Goal: Information Seeking & Learning: Find specific fact

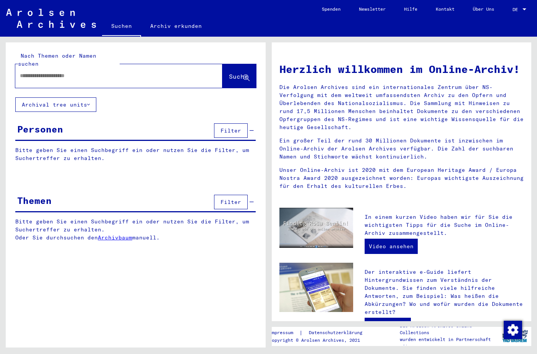
click at [59, 72] on input "text" at bounding box center [110, 76] width 180 height 8
type input "**********"
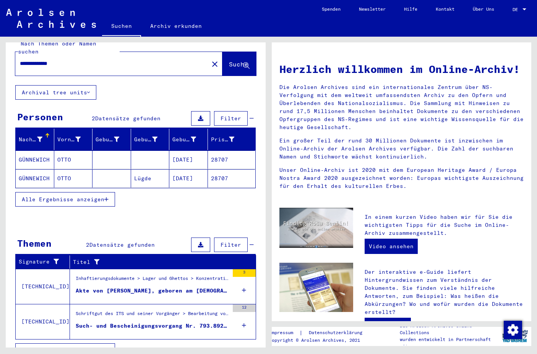
scroll to position [19, 0]
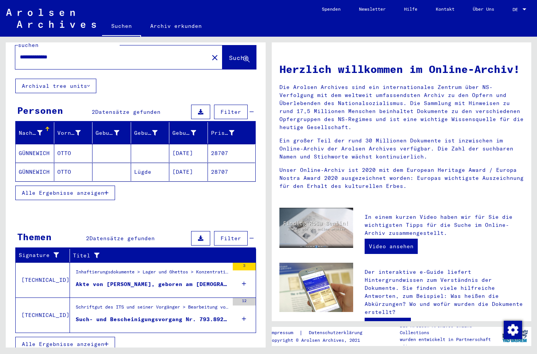
click at [242, 275] on icon at bounding box center [244, 283] width 4 height 27
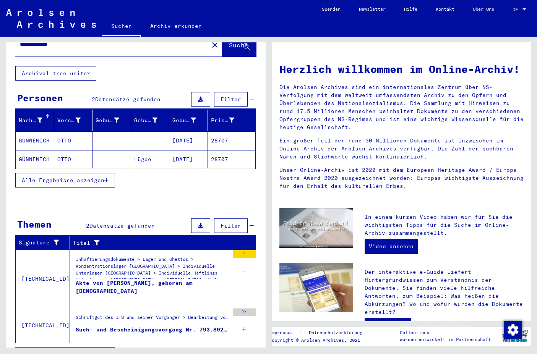
scroll to position [42, 0]
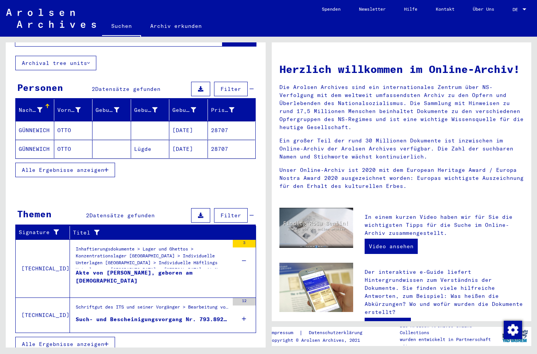
click at [143, 315] on div "Such- und Bescheinigungsvorgang Nr. 793.892 für [PERSON_NAME] geboren [DEMOGRAP…" at bounding box center [152, 319] width 153 height 8
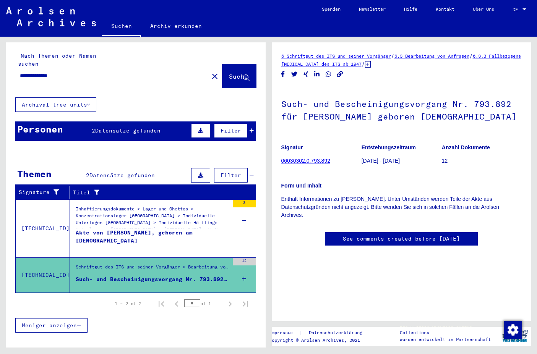
click at [147, 264] on div "Schriftgut des ITS und seiner Vorgänger > Bearbeitung von Anfragen > Fallbezoge…" at bounding box center [152, 269] width 153 height 11
click at [133, 207] on div "Inhaftierungsdokumente > Lager und Ghettos > Konzentrationslager [GEOGRAPHIC_DA…" at bounding box center [152, 218] width 153 height 27
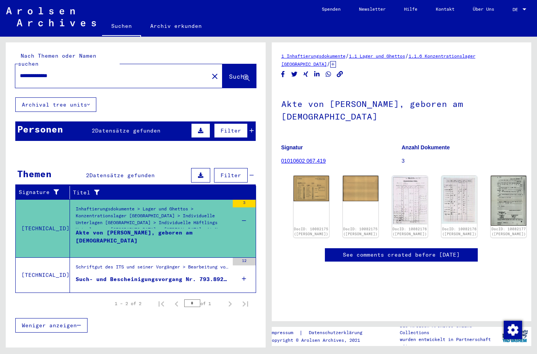
click at [142, 127] on span "Datensätze gefunden" at bounding box center [127, 130] width 65 height 7
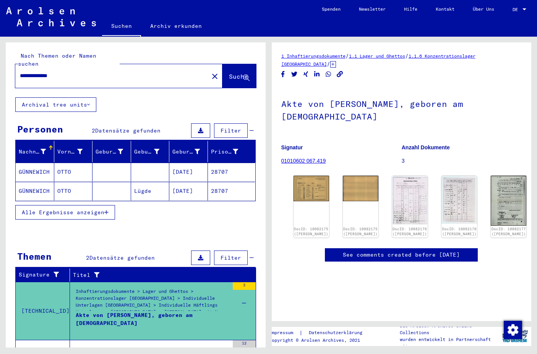
click at [147, 165] on mat-cell at bounding box center [150, 172] width 39 height 19
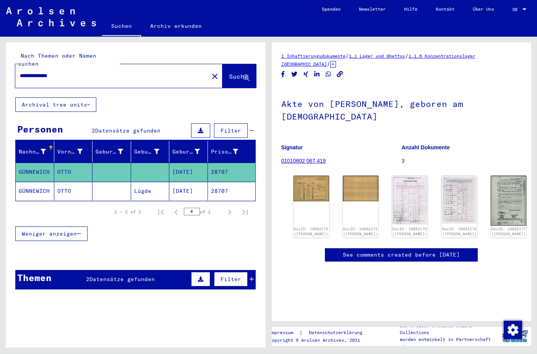
click at [146, 185] on mat-cell "Lügde" at bounding box center [150, 191] width 39 height 19
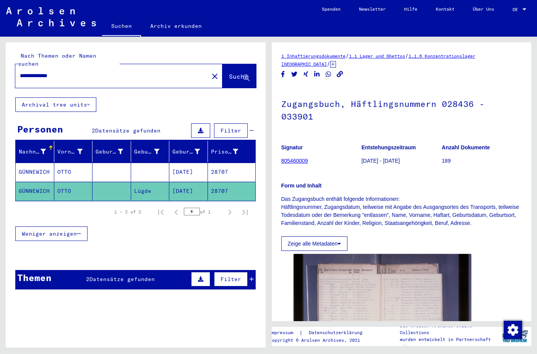
click at [178, 163] on mat-cell "[DATE]" at bounding box center [188, 172] width 39 height 19
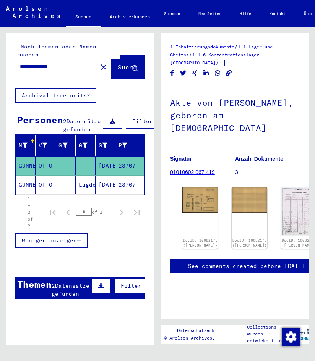
click at [189, 40] on div "1 Inhaftierungsdokumente / 1.1 Lager und Ghettos / 1.1.6 Konzentrationslager [G…" at bounding box center [234, 176] width 149 height 286
click at [1, 50] on div "**********" at bounding box center [78, 186] width 157 height 318
click at [62, 263] on div at bounding box center [80, 263] width 149 height 10
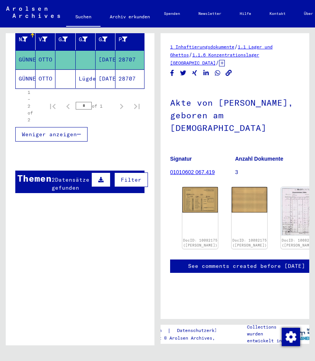
scroll to position [126, 0]
